Goal: Task Accomplishment & Management: Use online tool/utility

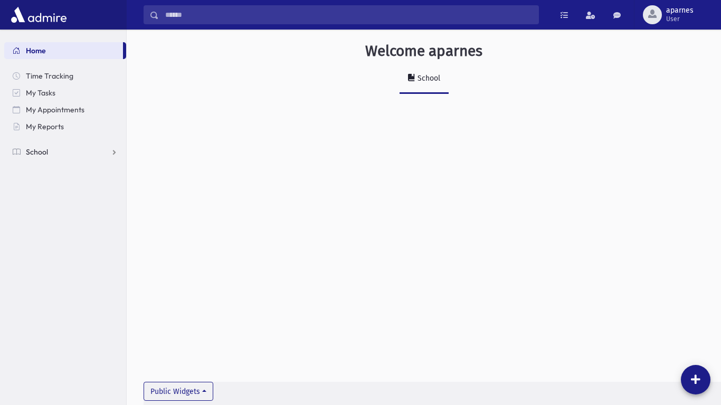
click at [105, 156] on link "School" at bounding box center [65, 152] width 122 height 17
click at [103, 163] on link "Students" at bounding box center [65, 169] width 122 height 17
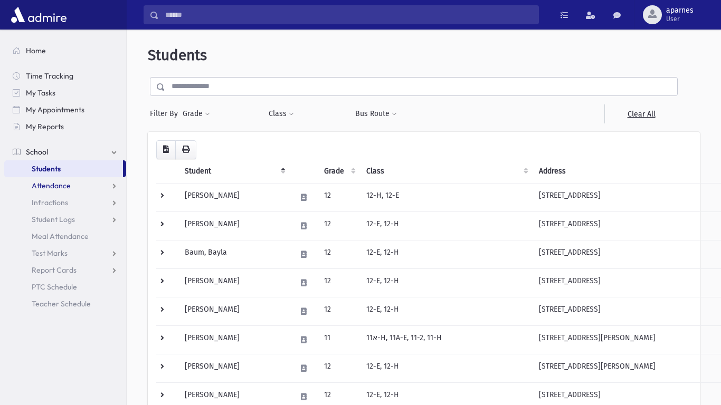
click at [107, 186] on link "Attendance" at bounding box center [65, 185] width 122 height 17
click at [103, 197] on link "Entry" at bounding box center [65, 202] width 122 height 17
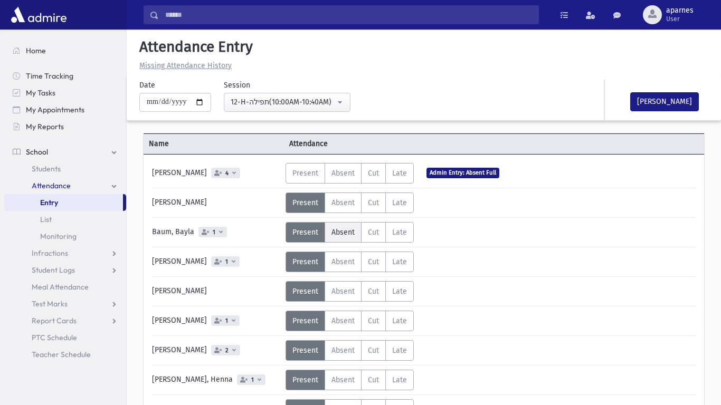
click at [335, 235] on span "Absent" at bounding box center [343, 232] width 23 height 9
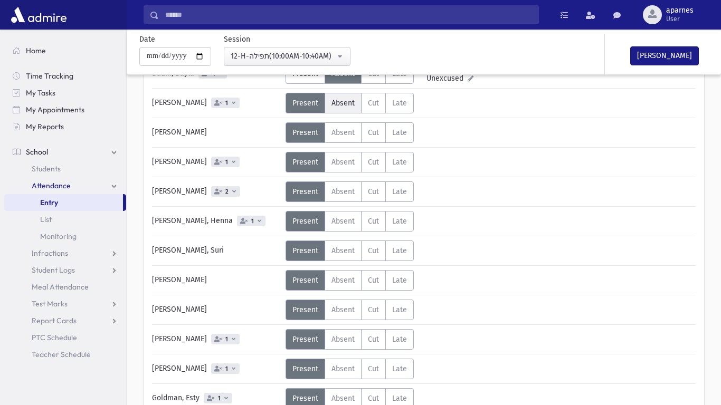
scroll to position [162, 0]
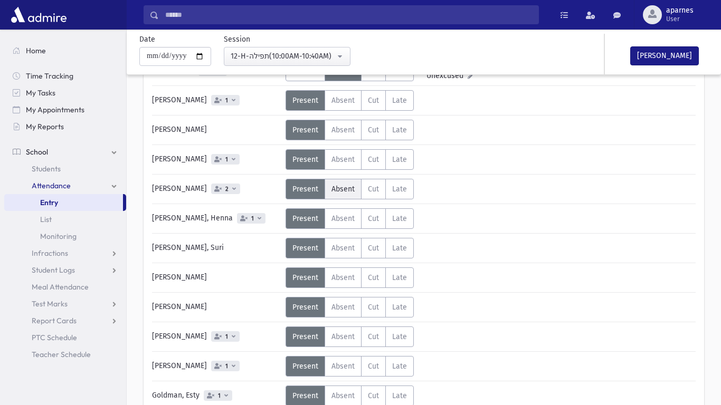
click at [351, 186] on span "Absent" at bounding box center [343, 189] width 23 height 9
click at [435, 195] on span "Unexcused" at bounding box center [447, 193] width 41 height 11
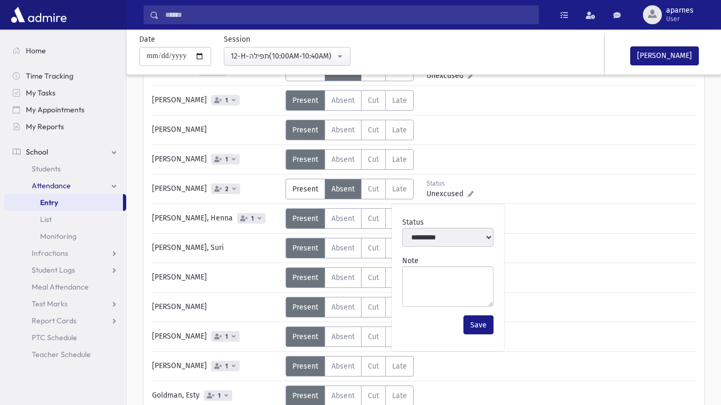
click at [544, 193] on div "Status Unexcused Admin: Present P Absent A C" at bounding box center [490, 189] width 409 height 21
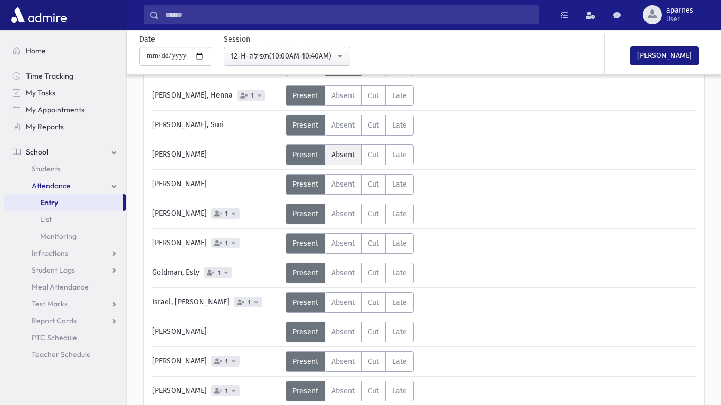
scroll to position [288, 0]
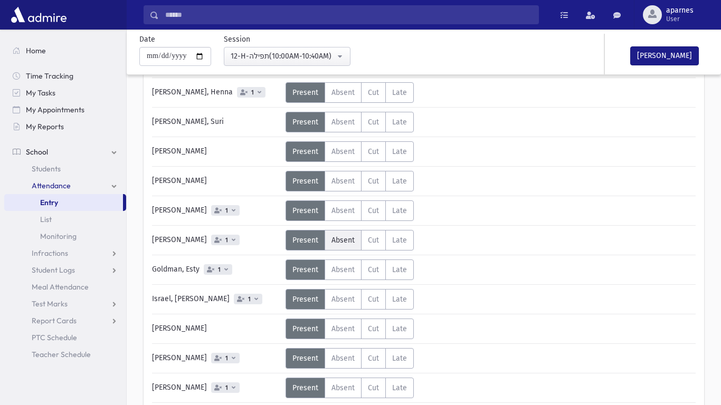
click at [350, 247] on label "Absent A" at bounding box center [343, 240] width 37 height 21
click at [347, 267] on span "Absent" at bounding box center [343, 270] width 23 height 9
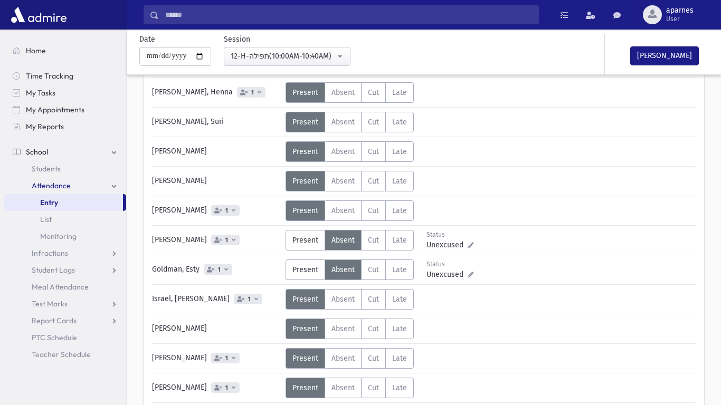
click at [347, 267] on span "Absent" at bounding box center [343, 270] width 23 height 9
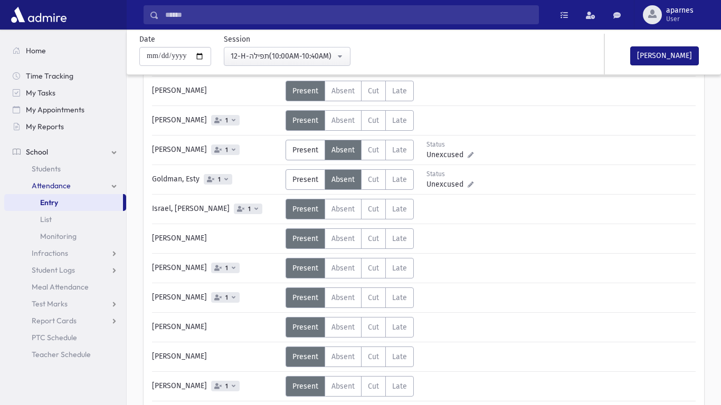
scroll to position [386, 0]
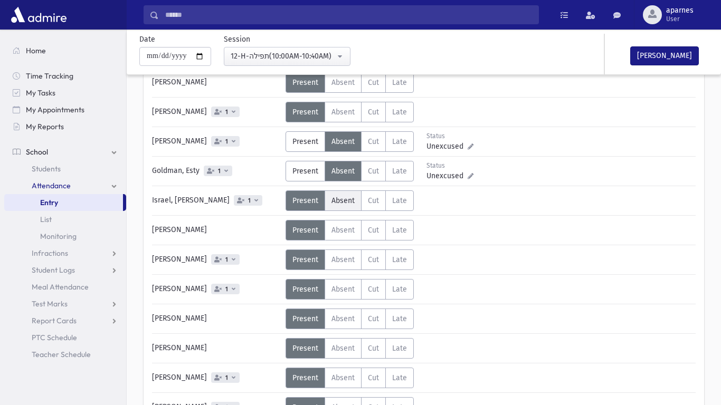
click at [351, 202] on span "Absent" at bounding box center [343, 200] width 23 height 9
click at [344, 256] on span "Absent" at bounding box center [343, 260] width 23 height 9
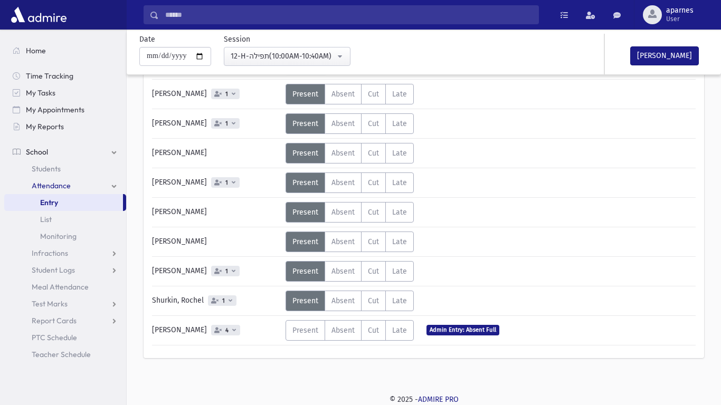
scroll to position [0, 0]
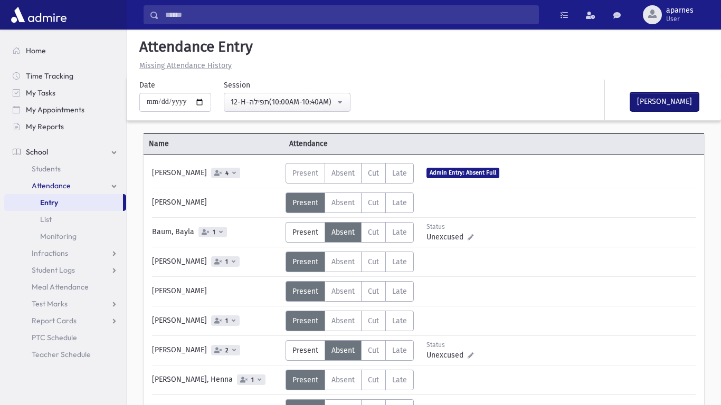
click at [652, 96] on button "[PERSON_NAME]" at bounding box center [664, 101] width 69 height 19
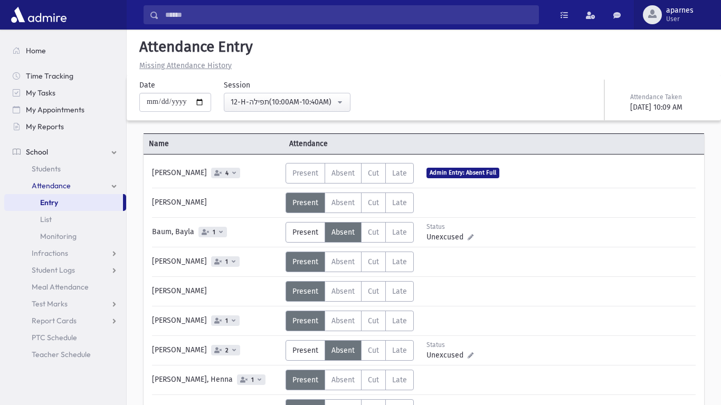
click at [693, 3] on button "aparnes User" at bounding box center [677, 15] width 87 height 30
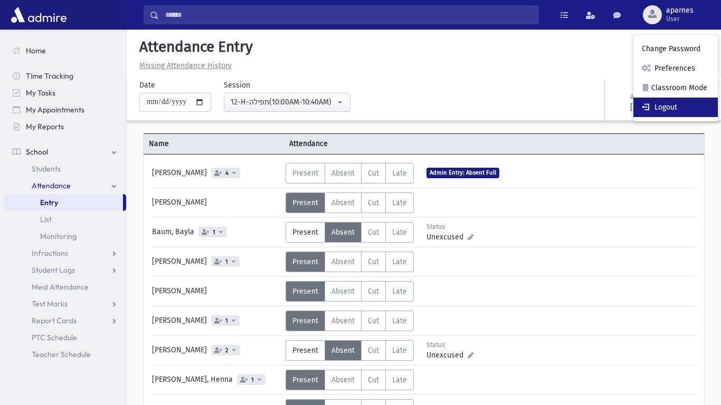
click at [679, 100] on link "Logout" at bounding box center [676, 108] width 84 height 20
